Goal: Use online tool/utility: Utilize a website feature to perform a specific function

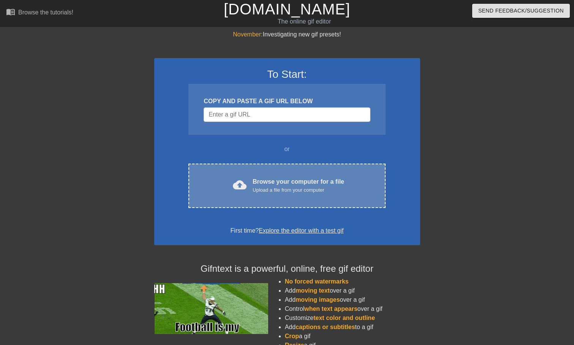
click at [288, 189] on div "Upload a file from your computer" at bounding box center [297, 190] width 91 height 8
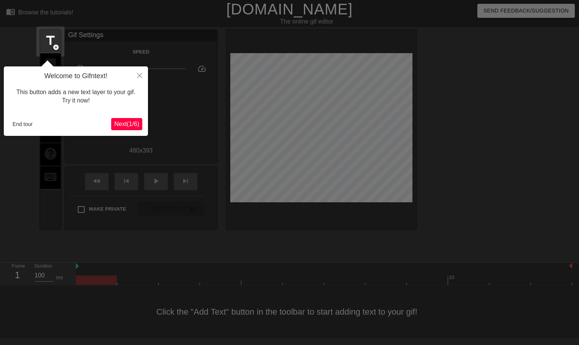
click at [130, 123] on span "Next ( 1 / 6 )" at bounding box center [126, 124] width 25 height 6
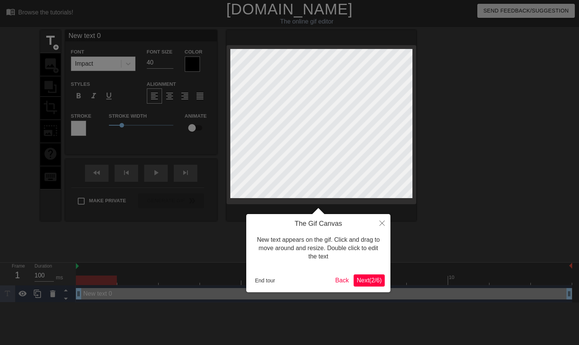
scroll to position [1, 2]
type input "A"
type textarea "A"
type input "Ai"
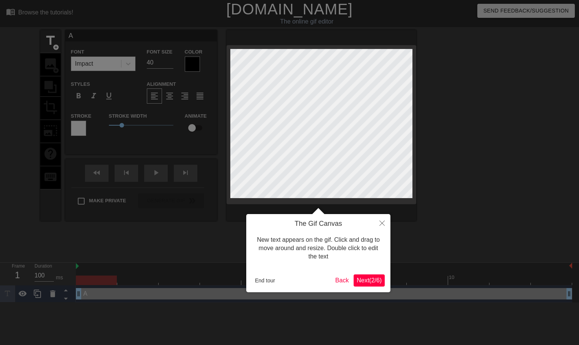
type textarea "Ai"
type input "A"
type textarea "A"
type input "AI"
type textarea "AI"
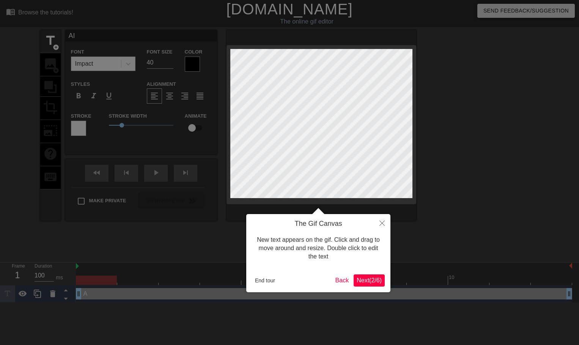
type input "AIR"
type textarea "AIR"
type input "AIR"
type textarea "AIR"
type input "AIR P"
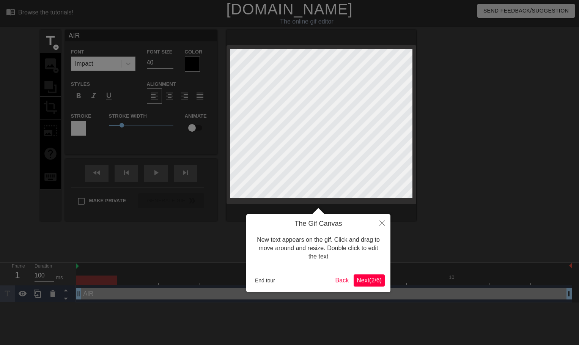
type textarea "AIR P"
type input "AIR PR"
type textarea "AIR PR"
type input "AIR PRO"
type textarea "AIR PRO"
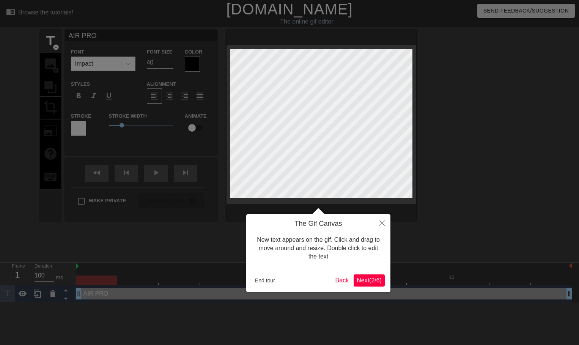
type input "AIR PROD"
type textarea "AIR PROD"
type input "AIR PRODU"
type textarea "AIR PRODU"
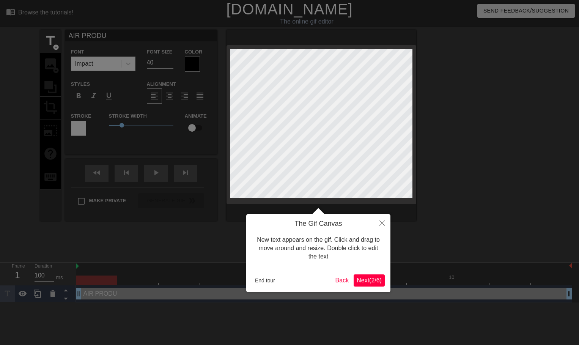
type input "AIR PRODUC"
type textarea "AIR PRODUC"
type input "AIR PRODUCT"
type textarea "AIR PRODUCT"
type input "AIR PRODUCTS"
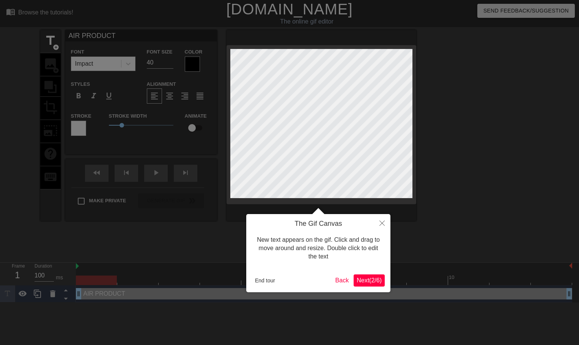
type textarea "AIR PRODUCTS"
type input "AIR PRODUCTS"
type textarea "AIR PRODUCTS"
type input "AIR PRODUCTS M"
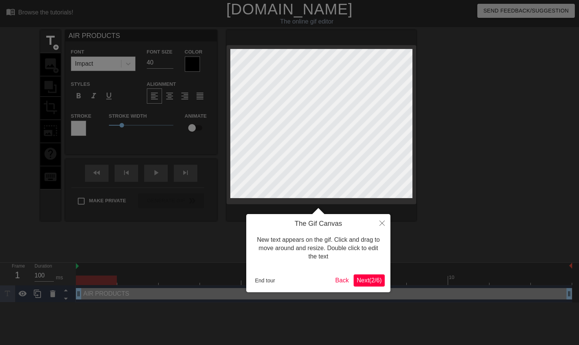
type textarea "AIR PRODUCTS M"
type input "AIR PRODUCTS MA"
type textarea "AIR PRODUCTS MA"
type input "AIR PRODUCTS MAK"
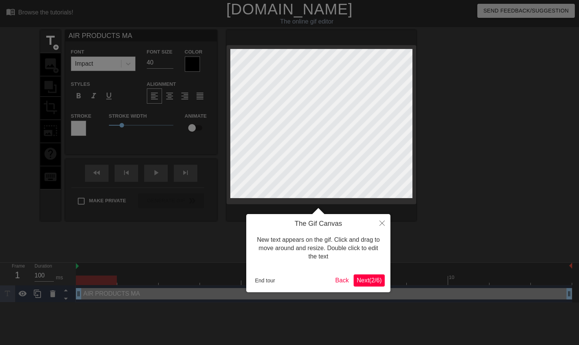
type textarea "AIR PRODUCTS MAK"
type input "AIR PRODUCTS MAKE"
type textarea "AIR PRODUCTS MAKE"
type input "AIR PRODUCTS MAKES"
type textarea "AIR PRODUCTS MAKES"
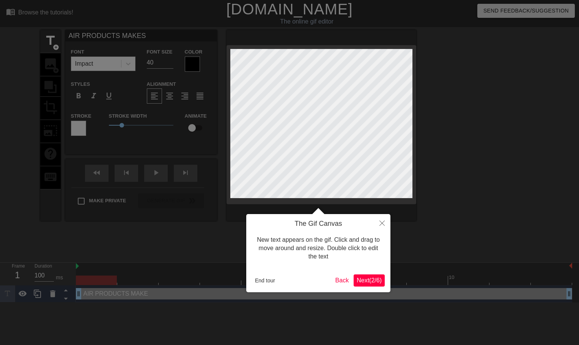
scroll to position [1, 4]
type input "AIR PRODUCTS MAKES"
type textarea "AIR PRODUCTS MAKES"
type input "AIR PRODUCTS MAKES I"
type textarea "AIR PRODUCTS MAKES I"
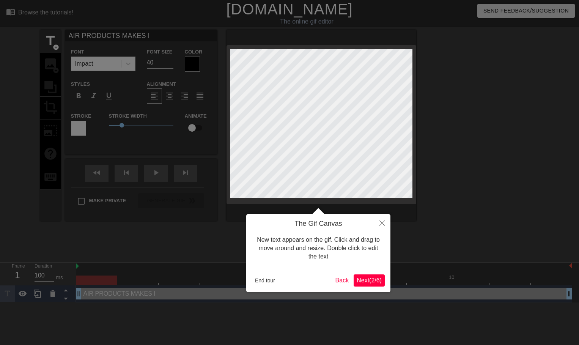
type input "AIR PRODUCTS MAKES IT"
type textarea "AIR PRODUCTS MAKES IT"
type input "AIR PRODUCTS MAKES IT"
type textarea "AIR PRODUCTS MAKES IT"
type input "AIR PRODUCTS MAKES IT H"
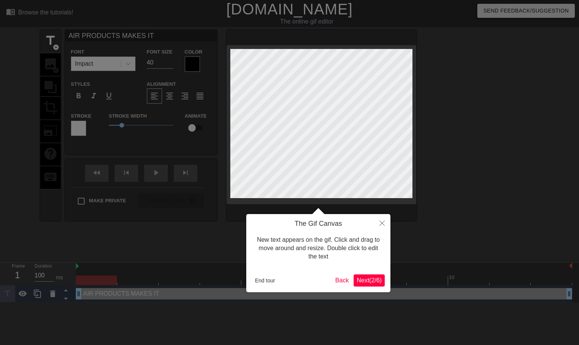
type textarea "AIR PRODUCTS MAKES IT H"
type input "AIR PRODUCTS MAKES IT HA"
type textarea "AIR PRODUCTS MAKES IT HA"
type input "AIR PRODUCTS MAKES IT HAP"
type textarea "AIR PRODUCTS MAKES IT HAP"
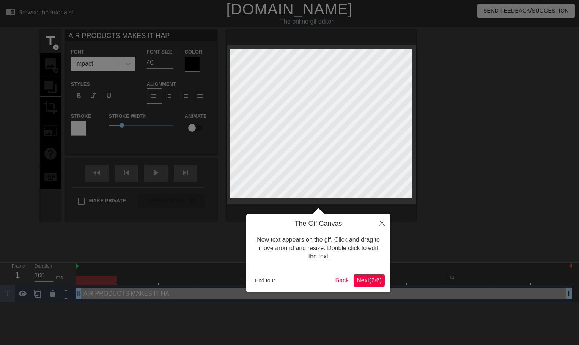
type input "AIR PRODUCTS MAKES IT HAPP"
type textarea "AIR PRODUCTS MAKES IT HAPP"
type input "AIR PRODUCTS MAKES IT [PERSON_NAME]"
type textarea "AIR PRODUCTS MAKES IT [PERSON_NAME]"
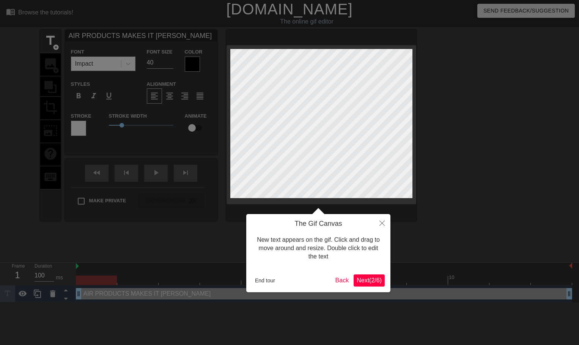
type input "AIR PRODUCTS MAKES IT HAPPEN"
type textarea "AIR PRODUCTS MAKES IT HAPPEN"
click at [138, 54] on body "menu_book Browse the tutorials! [DOMAIN_NAME] The online gif editor Send Feedba…" at bounding box center [289, 151] width 579 height 303
click at [0, 59] on html "menu_book Browse the tutorials! [DOMAIN_NAME] The online gif editor Send Feedba…" at bounding box center [289, 151] width 579 height 303
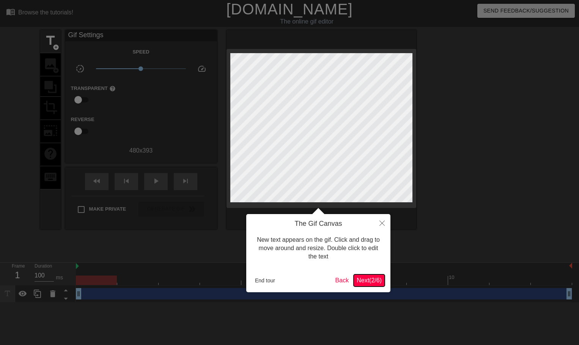
click at [375, 277] on span "Next ( 2 / 6 )" at bounding box center [369, 280] width 25 height 6
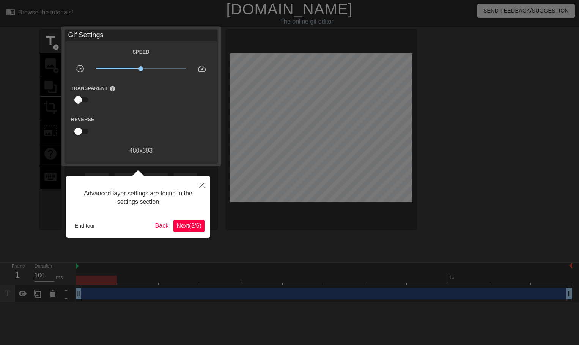
click at [192, 224] on span "Next ( 3 / 6 )" at bounding box center [189, 225] width 25 height 6
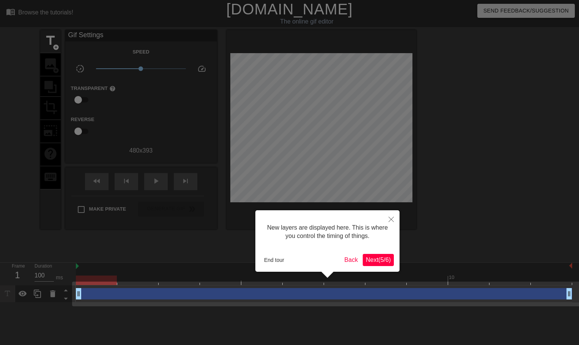
click at [334, 114] on div at bounding box center [289, 172] width 579 height 345
click at [79, 36] on div at bounding box center [289, 172] width 579 height 345
click at [142, 41] on div at bounding box center [289, 172] width 579 height 345
click at [386, 254] on button "Next ( 5 / 6 )" at bounding box center [378, 260] width 31 height 12
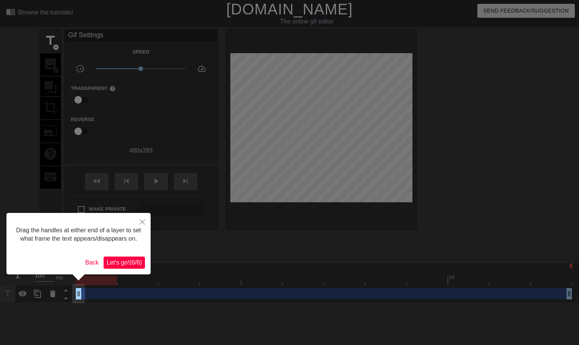
click at [124, 264] on span "Let's go! ( 6 / 6 )" at bounding box center [124, 262] width 35 height 6
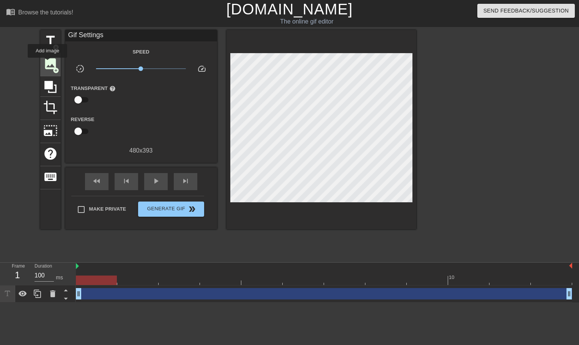
click at [47, 63] on span "image" at bounding box center [50, 64] width 14 height 14
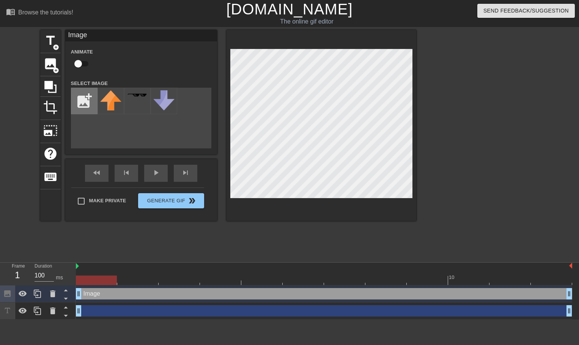
click at [85, 101] on input "file" at bounding box center [84, 101] width 26 height 26
type input "C:\fakepath\ai7064a42a-air-products-logo-air-products-logo-coalition-for-clean-…"
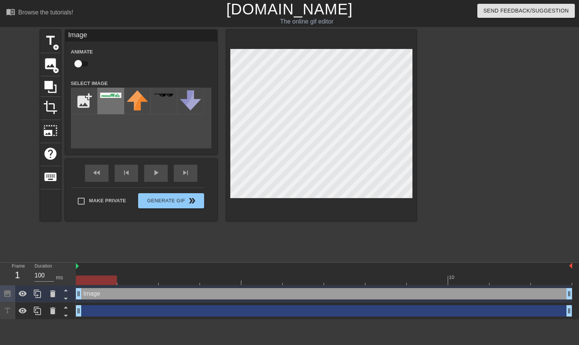
click at [107, 91] on div at bounding box center [111, 101] width 27 height 27
click at [118, 98] on img at bounding box center [110, 95] width 21 height 5
click at [117, 97] on img at bounding box center [110, 95] width 21 height 5
click at [110, 96] on img at bounding box center [110, 95] width 21 height 5
click at [143, 96] on img at bounding box center [137, 100] width 21 height 20
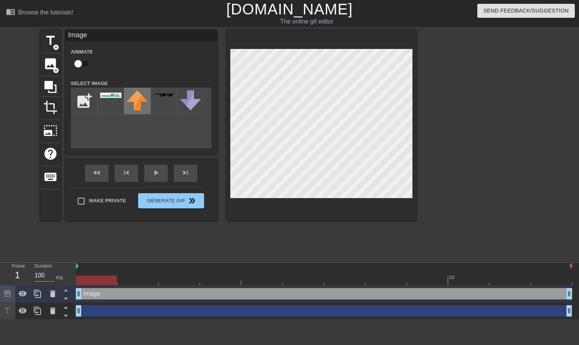
click at [143, 96] on img at bounding box center [137, 100] width 21 height 20
click at [169, 93] on div at bounding box center [164, 101] width 27 height 27
click at [184, 93] on img at bounding box center [190, 100] width 21 height 20
click at [105, 95] on img at bounding box center [110, 95] width 21 height 5
click at [83, 95] on input "file" at bounding box center [84, 101] width 26 height 26
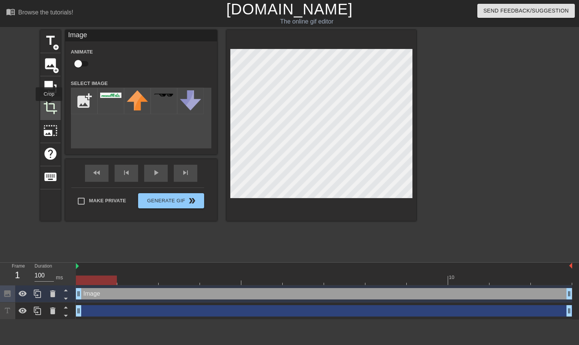
click at [49, 106] on span "crop" at bounding box center [50, 107] width 14 height 14
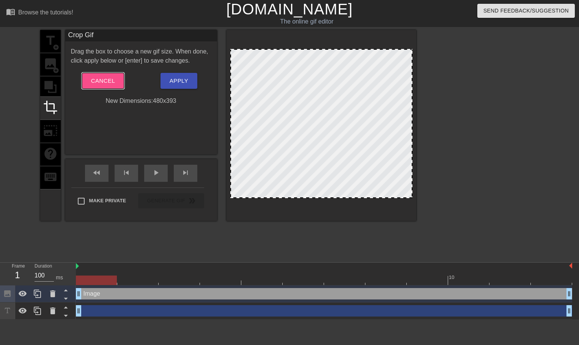
click at [117, 79] on button "Cancel" at bounding box center [103, 81] width 42 height 16
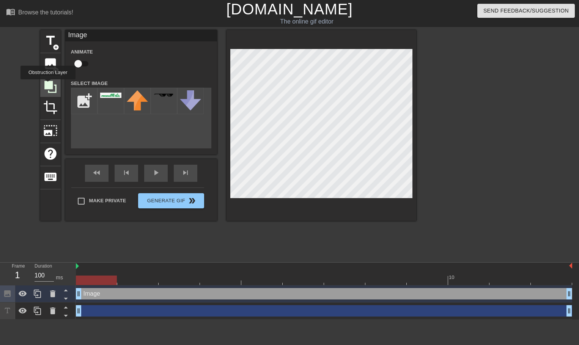
click at [48, 85] on icon at bounding box center [50, 87] width 12 height 12
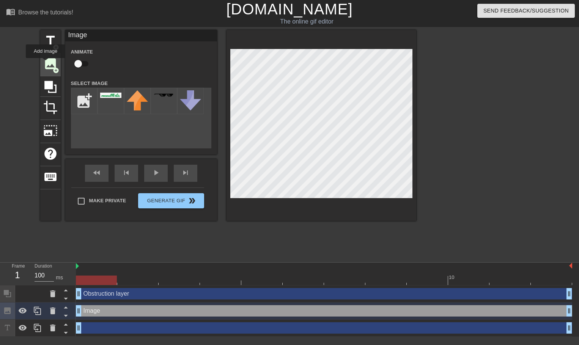
click at [48, 63] on span "image" at bounding box center [50, 64] width 14 height 14
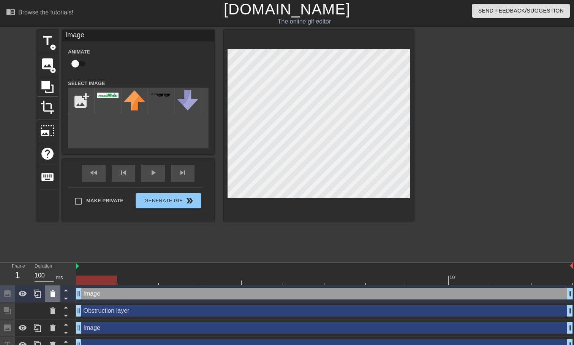
click at [50, 293] on icon at bounding box center [52, 293] width 5 height 7
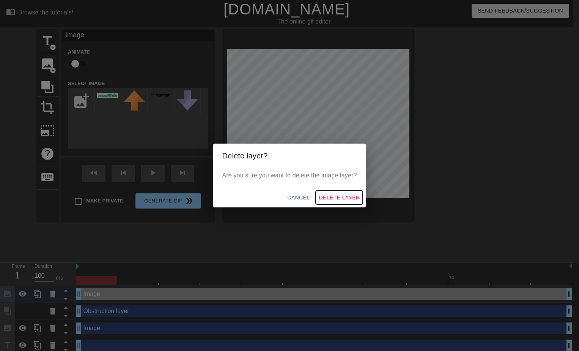
click at [336, 196] on span "Delete Layer" at bounding box center [339, 197] width 41 height 9
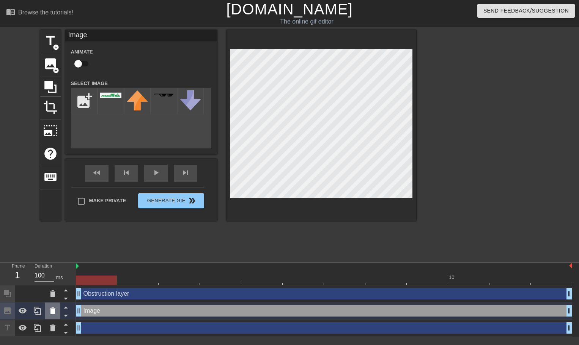
drag, startPoint x: 50, startPoint y: 292, endPoint x: 55, endPoint y: 311, distance: 20.0
click at [55, 311] on div at bounding box center [38, 311] width 76 height 51
click at [55, 311] on icon at bounding box center [52, 310] width 9 height 9
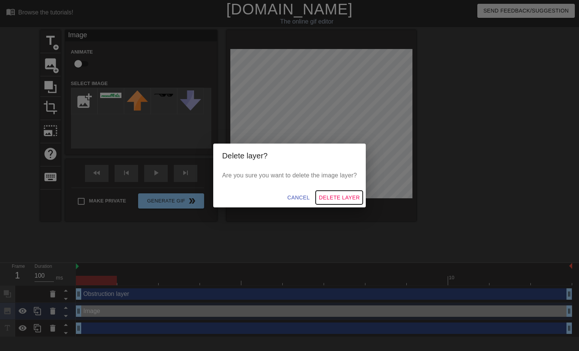
click at [351, 196] on span "Delete Layer" at bounding box center [339, 197] width 41 height 9
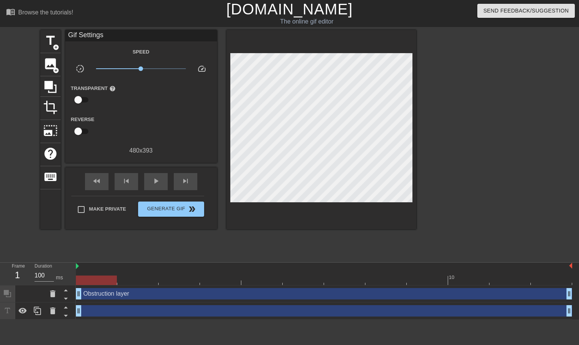
drag, startPoint x: 76, startPoint y: 267, endPoint x: 93, endPoint y: 269, distance: 16.9
click at [174, 263] on div at bounding box center [324, 267] width 497 height 8
click at [209, 267] on div at bounding box center [324, 267] width 497 height 8
drag, startPoint x: 213, startPoint y: 267, endPoint x: 240, endPoint y: 218, distance: 55.6
click at [216, 263] on div at bounding box center [324, 267] width 497 height 8
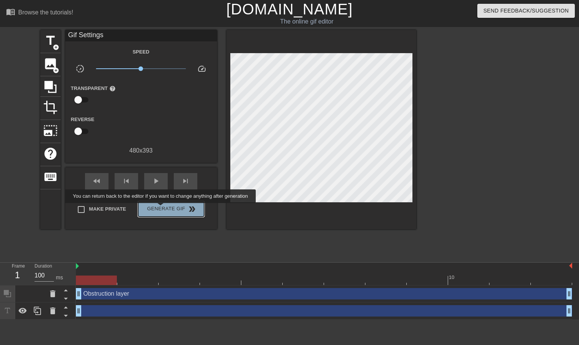
click at [161, 208] on span "Generate Gif double_arrow" at bounding box center [171, 209] width 60 height 9
